Goal: Information Seeking & Learning: Learn about a topic

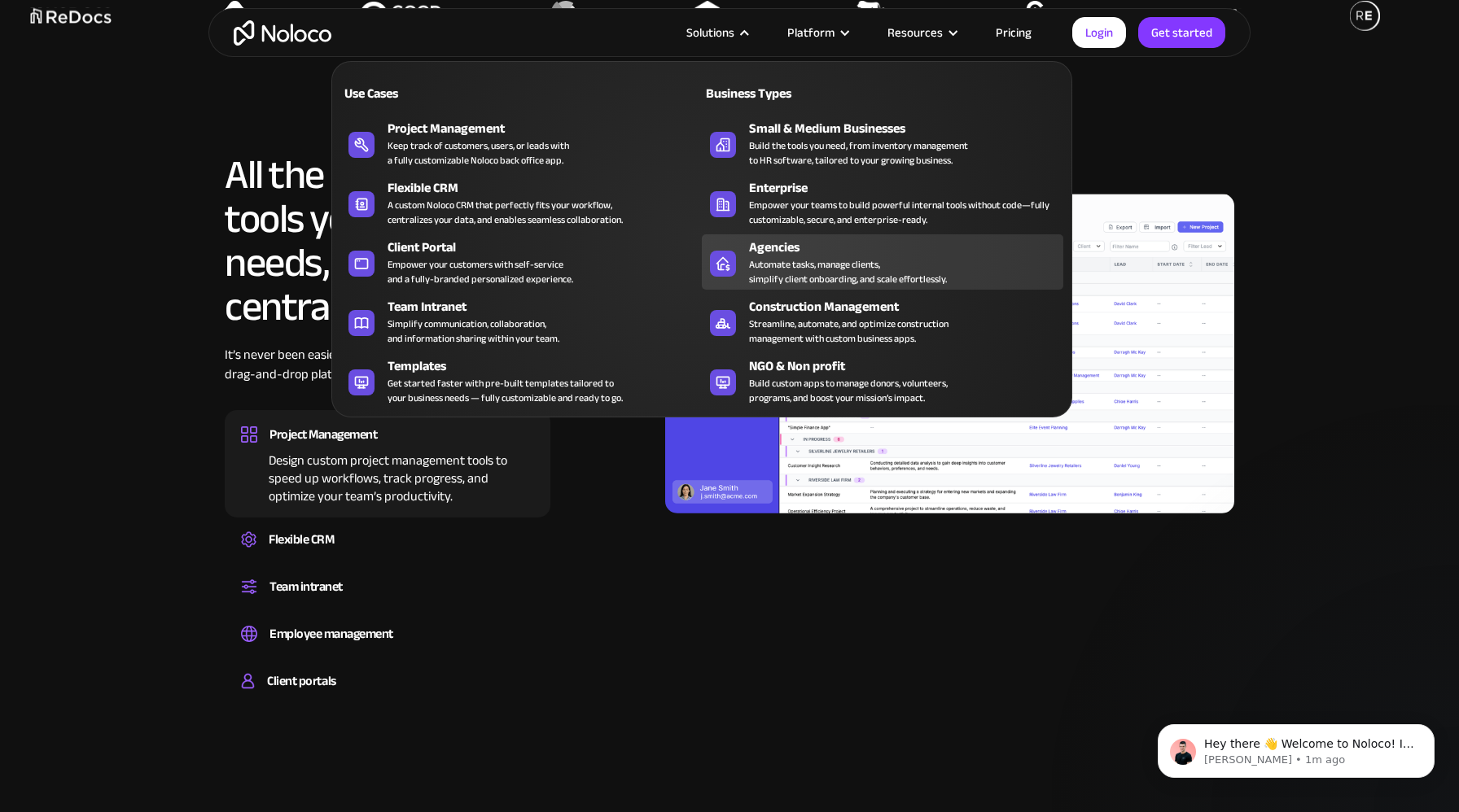
scroll to position [1497, 0]
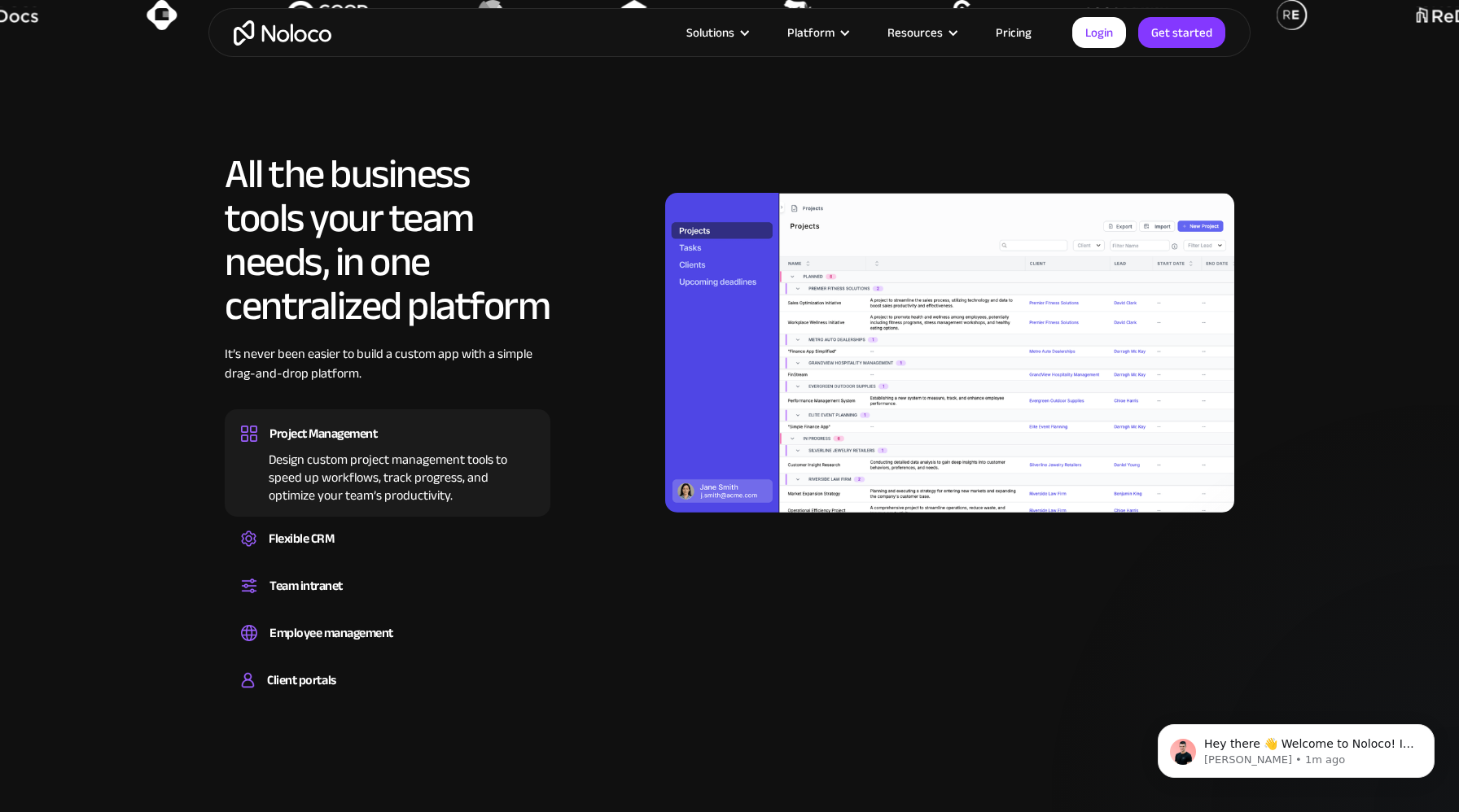
click at [599, 643] on div "All the business tools your team needs, in one centralized platform It’s never …" at bounding box center [729, 429] width 1010 height 555
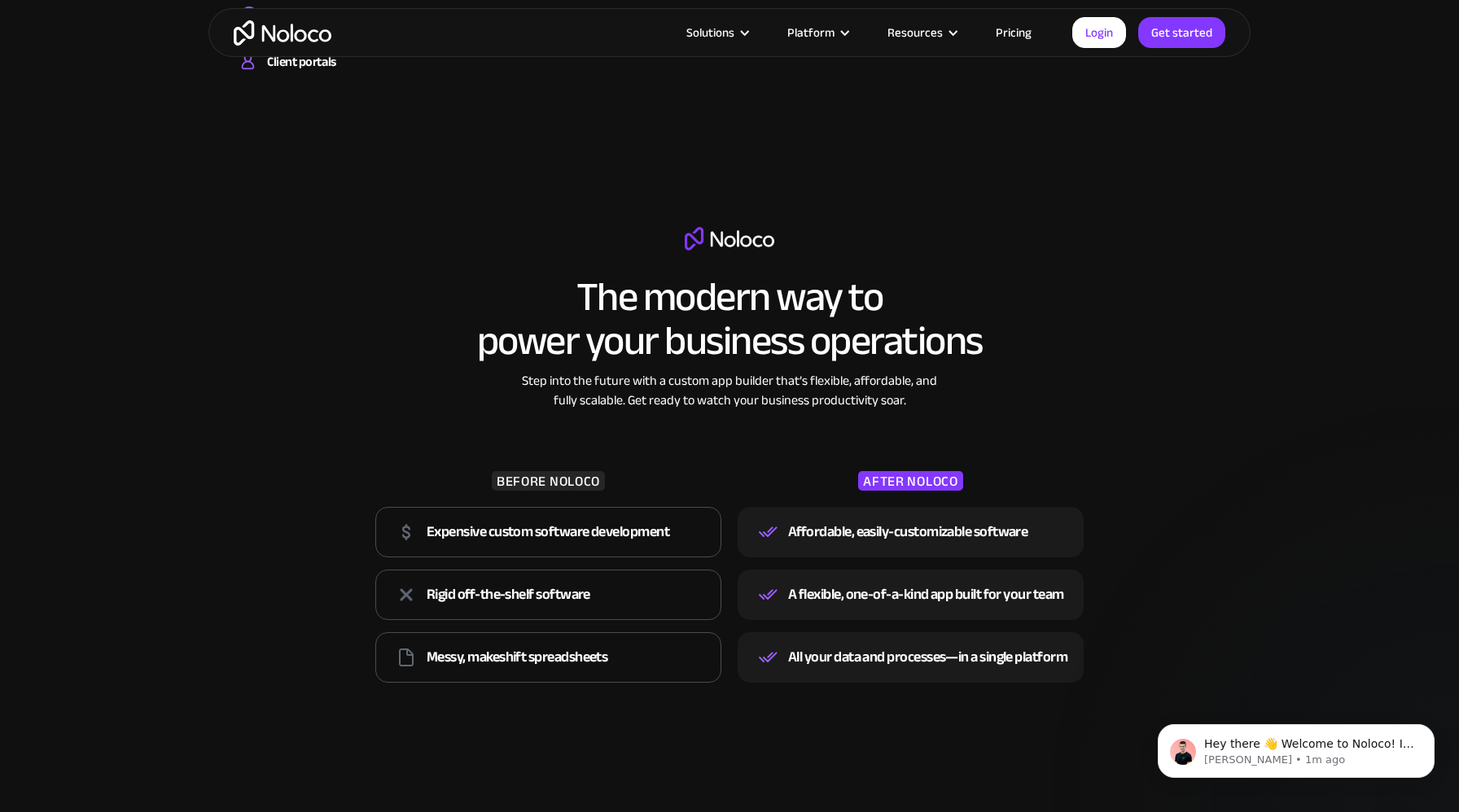
scroll to position [2119, 0]
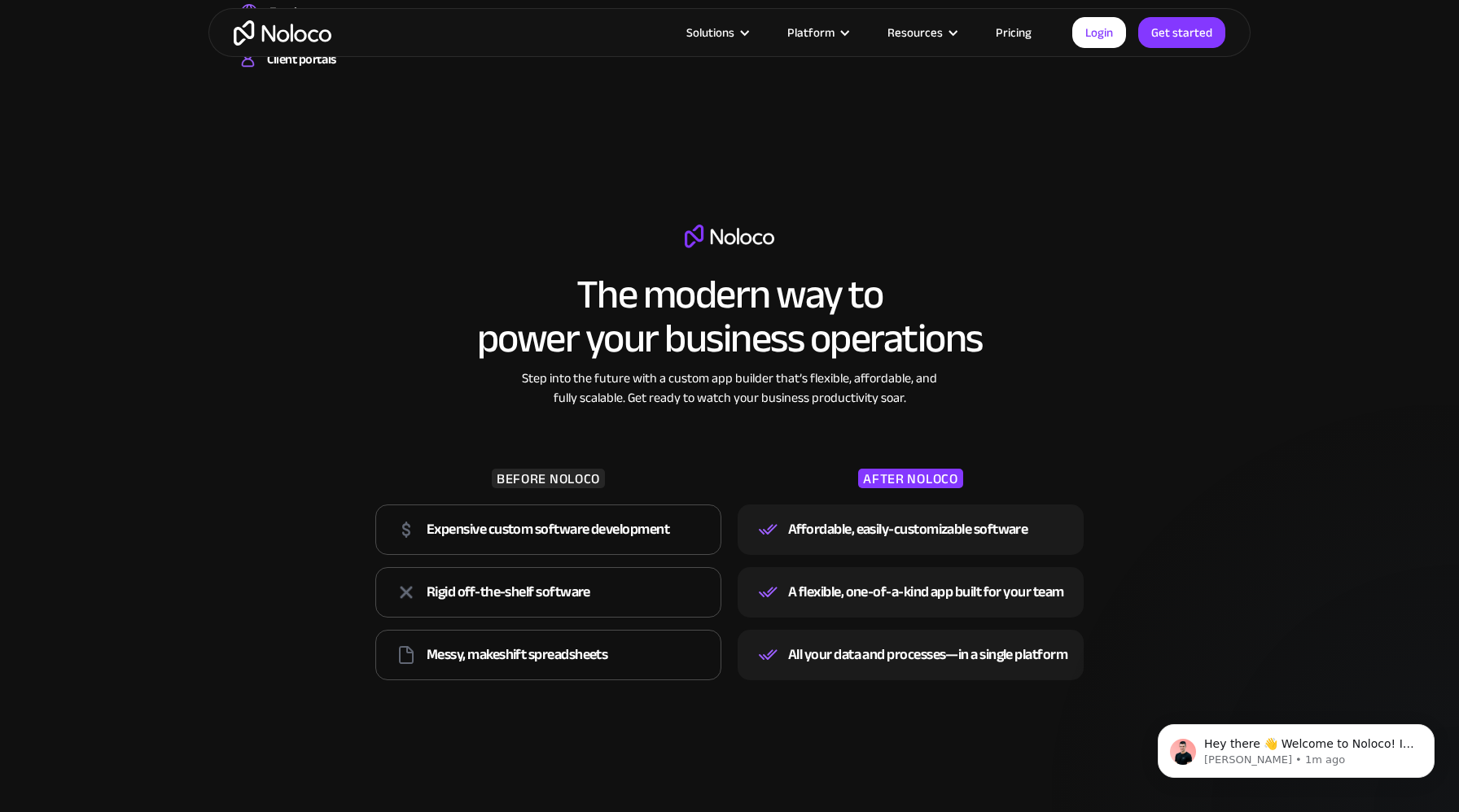
click at [770, 529] on img at bounding box center [767, 529] width 19 height 19
click at [1251, 741] on p "Hey there 👋 Welcome to Noloco! If you have any questions, just reply to this me…" at bounding box center [1308, 744] width 210 height 16
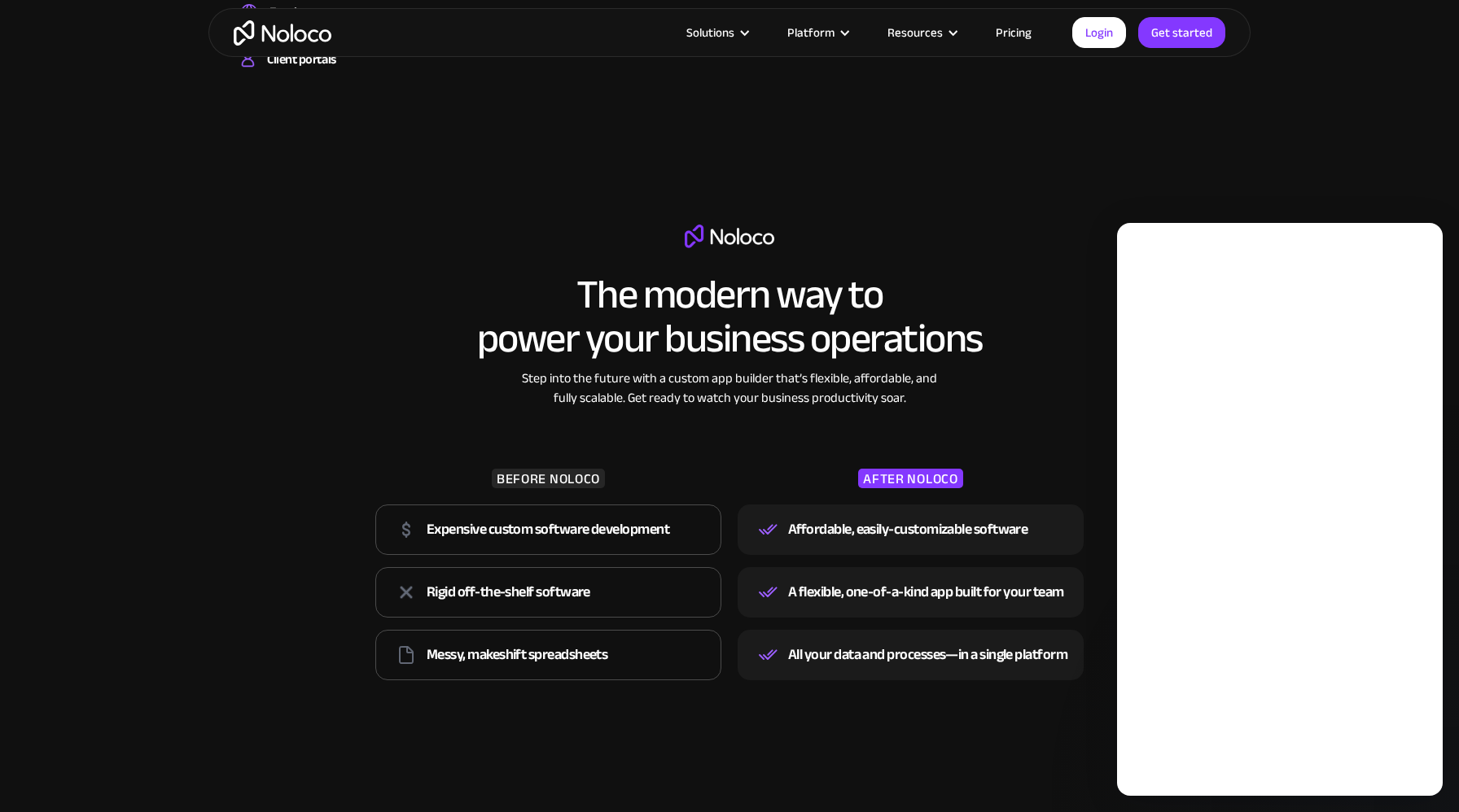
scroll to position [0, 0]
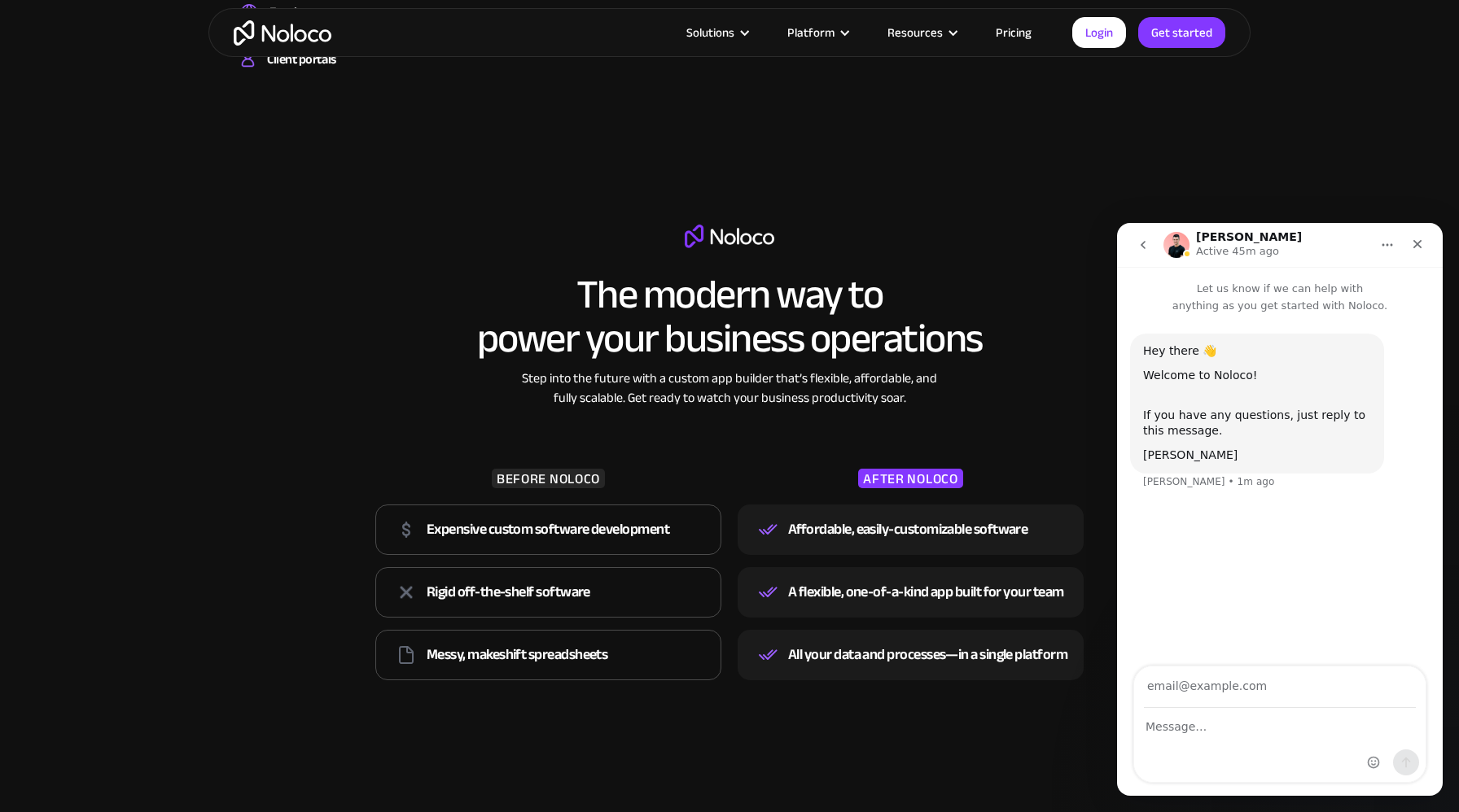
click at [1141, 253] on button "go back" at bounding box center [1143, 244] width 31 height 31
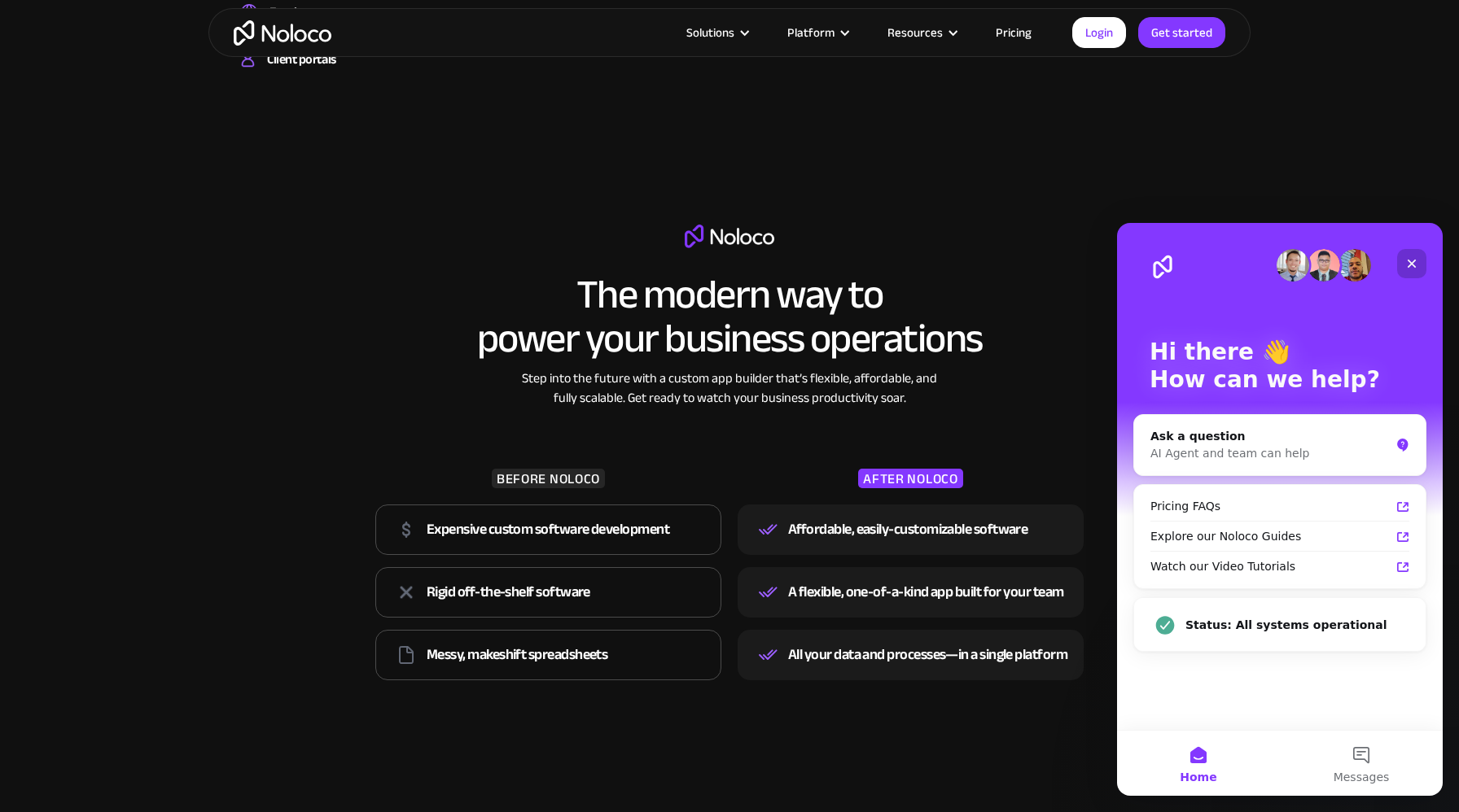
click at [1412, 266] on icon "Close" at bounding box center [1412, 264] width 13 height 13
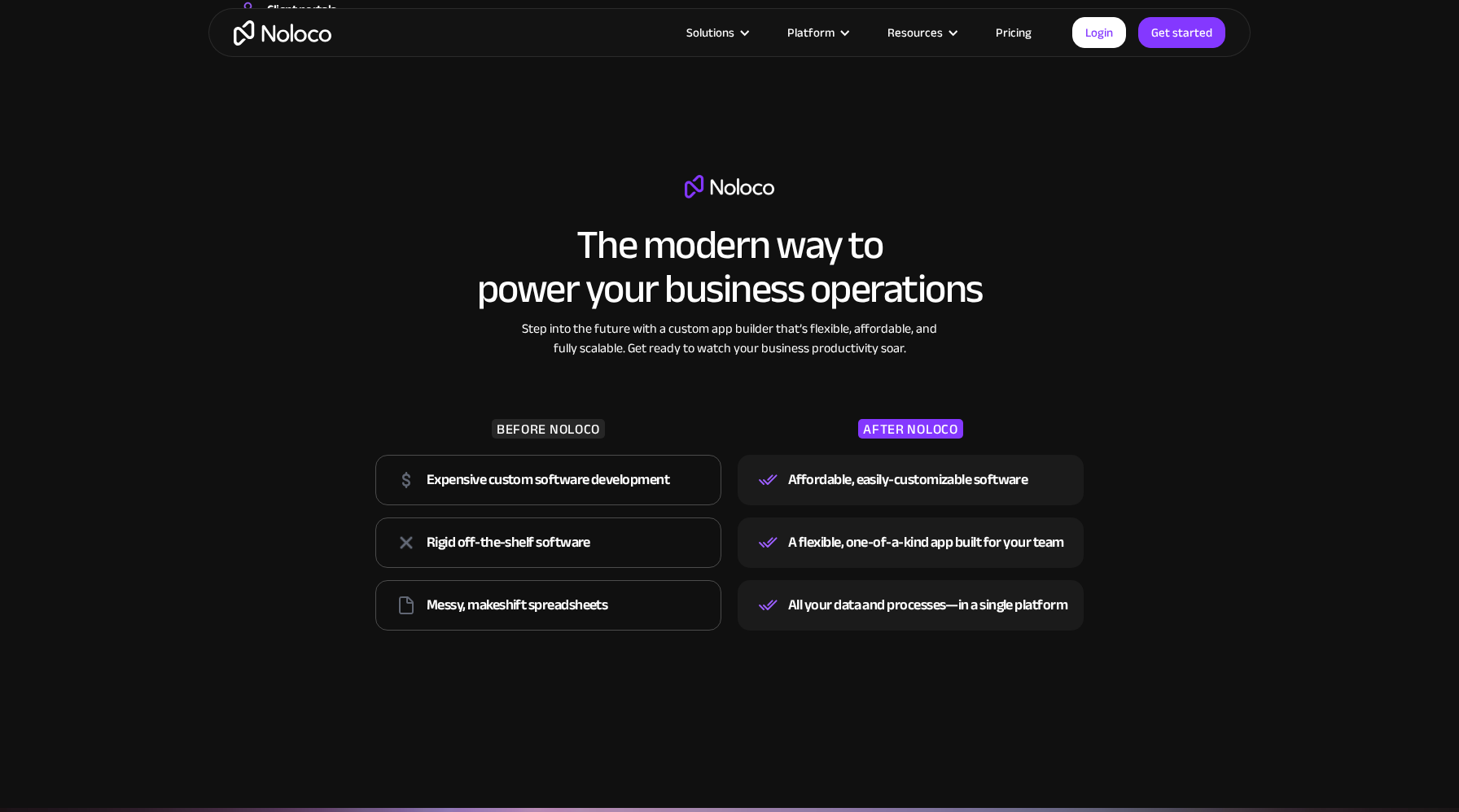
scroll to position [2169, 0]
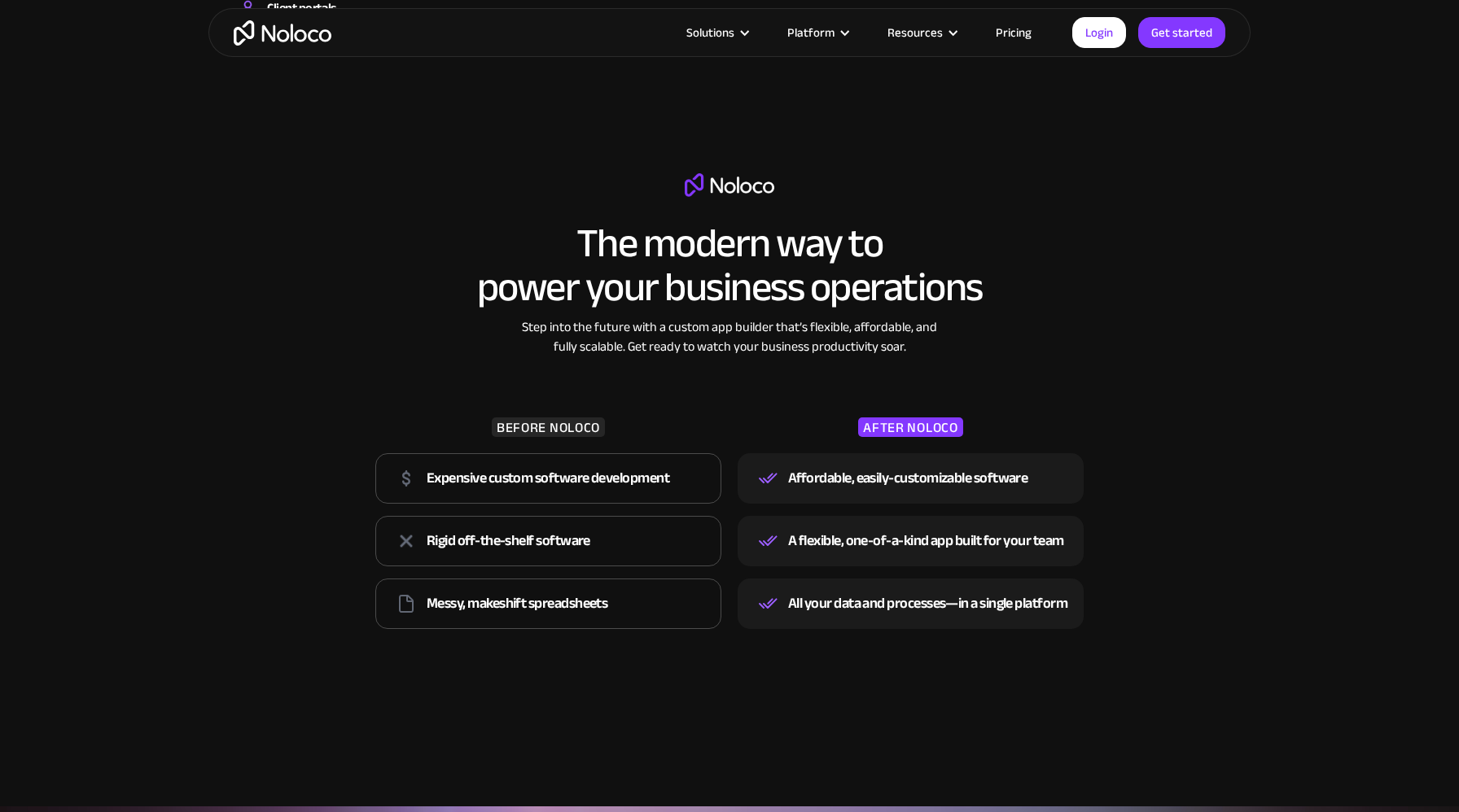
click at [1028, 30] on link "Pricing" at bounding box center [1014, 33] width 77 height 21
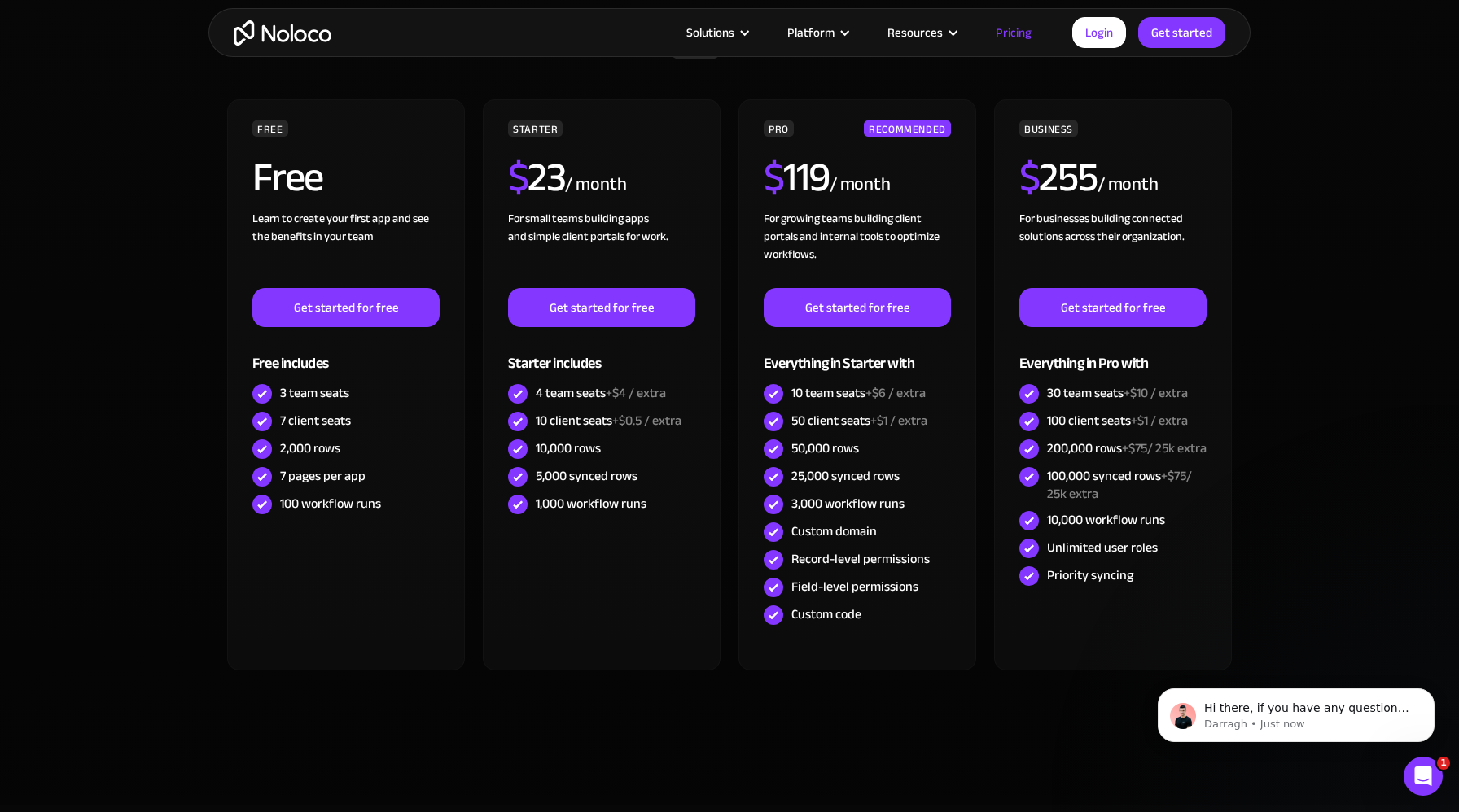
scroll to position [449, 0]
